Goal: Navigation & Orientation: Go to known website

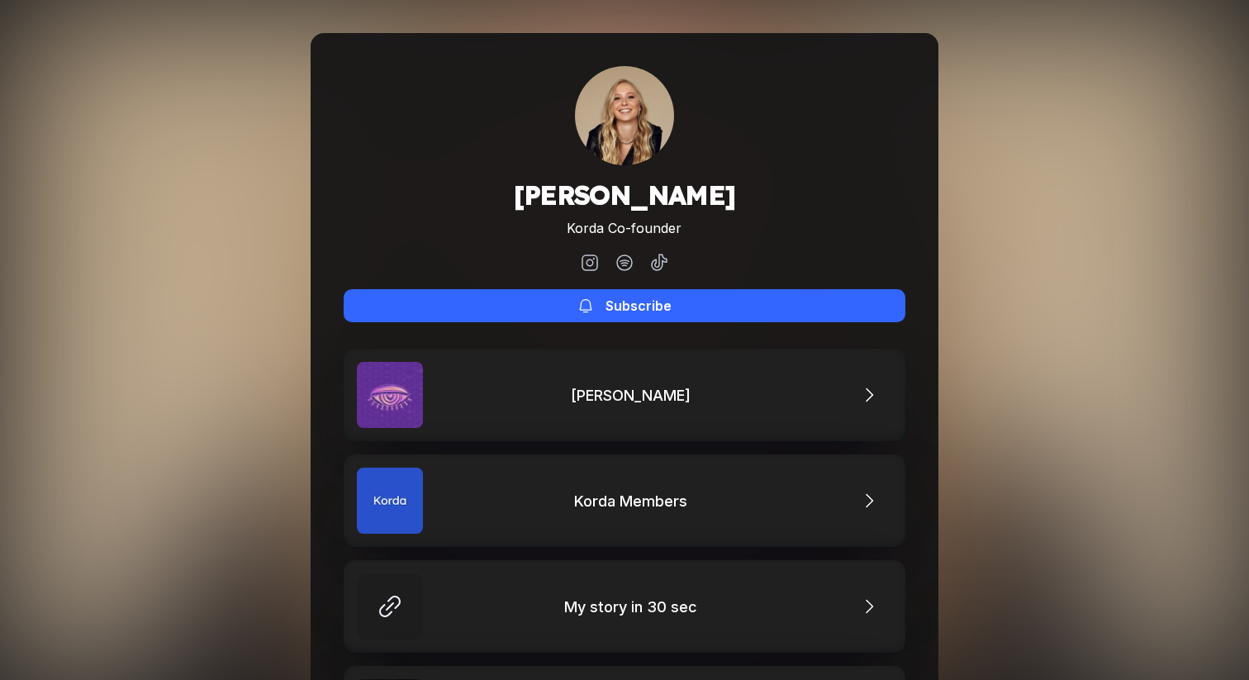
drag, startPoint x: 1043, startPoint y: 28, endPoint x: 993, endPoint y: 0, distance: 57.7
click at [1043, 28] on div "Alina Verbenchuk Korda Co-founder Subscribe Hackney Korda Members My story in 3…" at bounding box center [624, 554] width 1249 height 1108
click at [1072, 30] on div "Alina Verbenchuk Korda Co-founder Subscribe Hackney Korda Members My story in 3…" at bounding box center [624, 554] width 1249 height 1108
